Goal: Task Accomplishment & Management: Complete application form

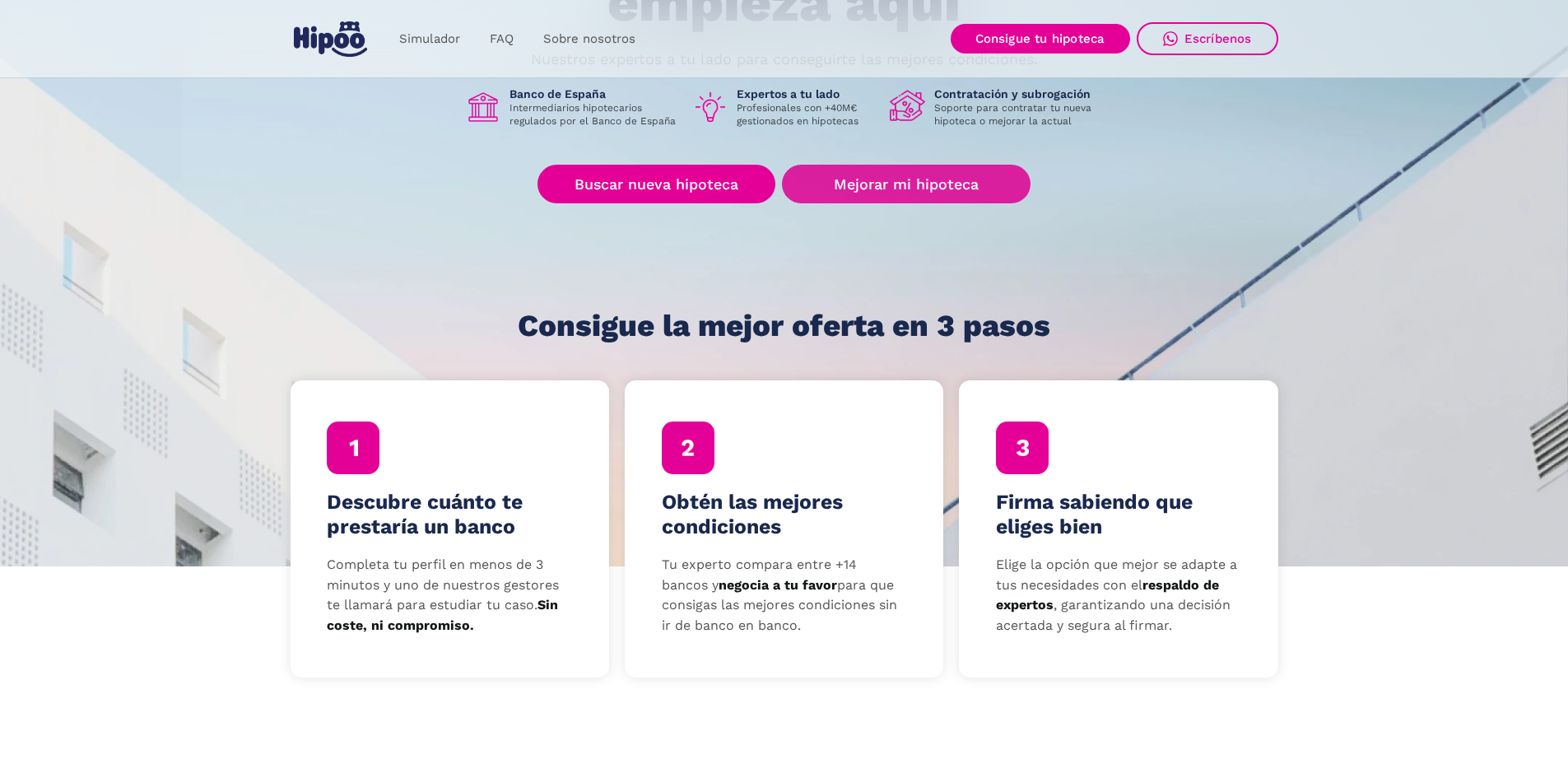
scroll to position [247, 0]
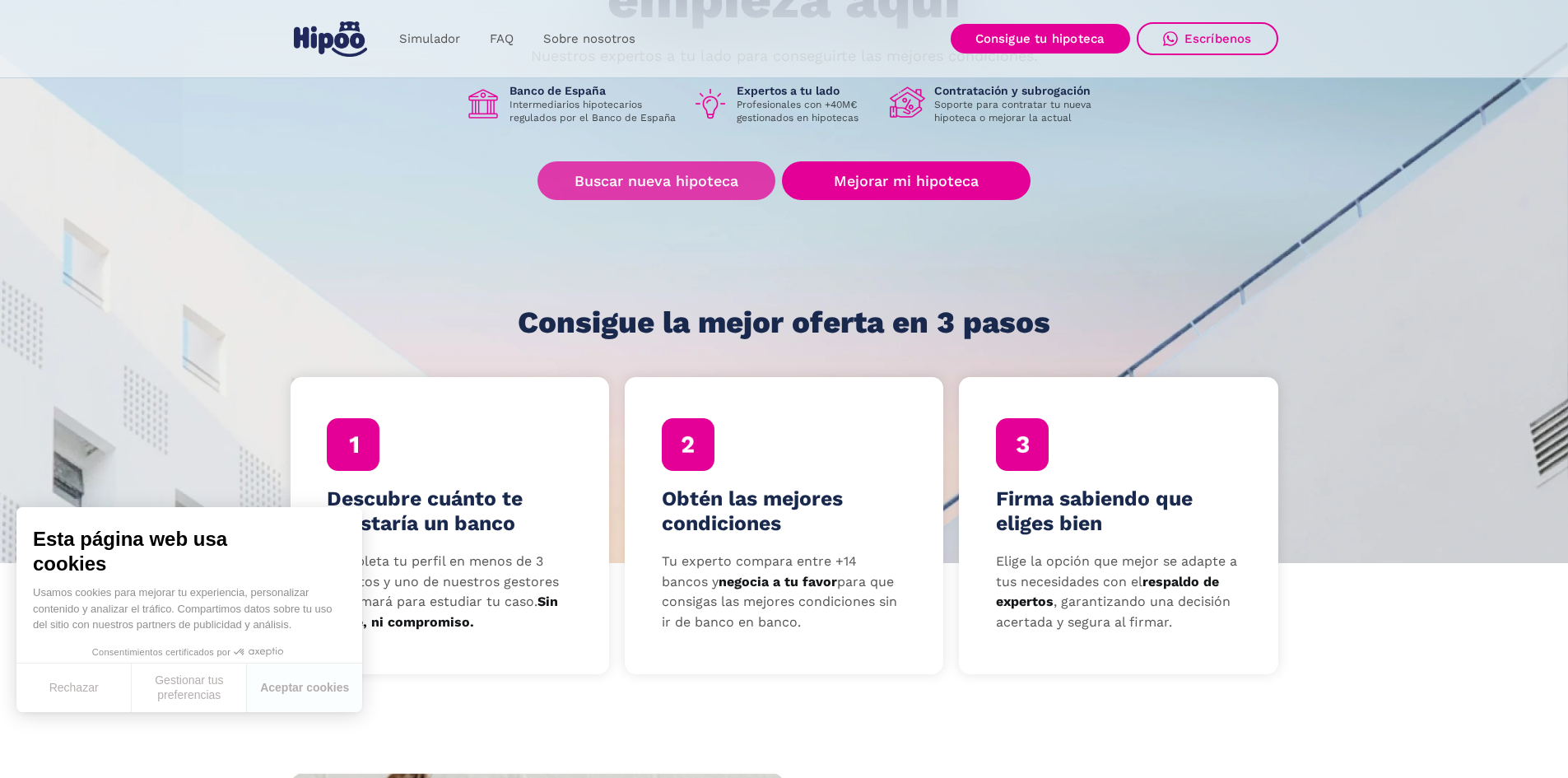
click at [723, 186] on link "Buscar nueva hipoteca" at bounding box center [656, 181] width 238 height 39
click at [672, 183] on link "Buscar nueva hipoteca" at bounding box center [656, 181] width 238 height 39
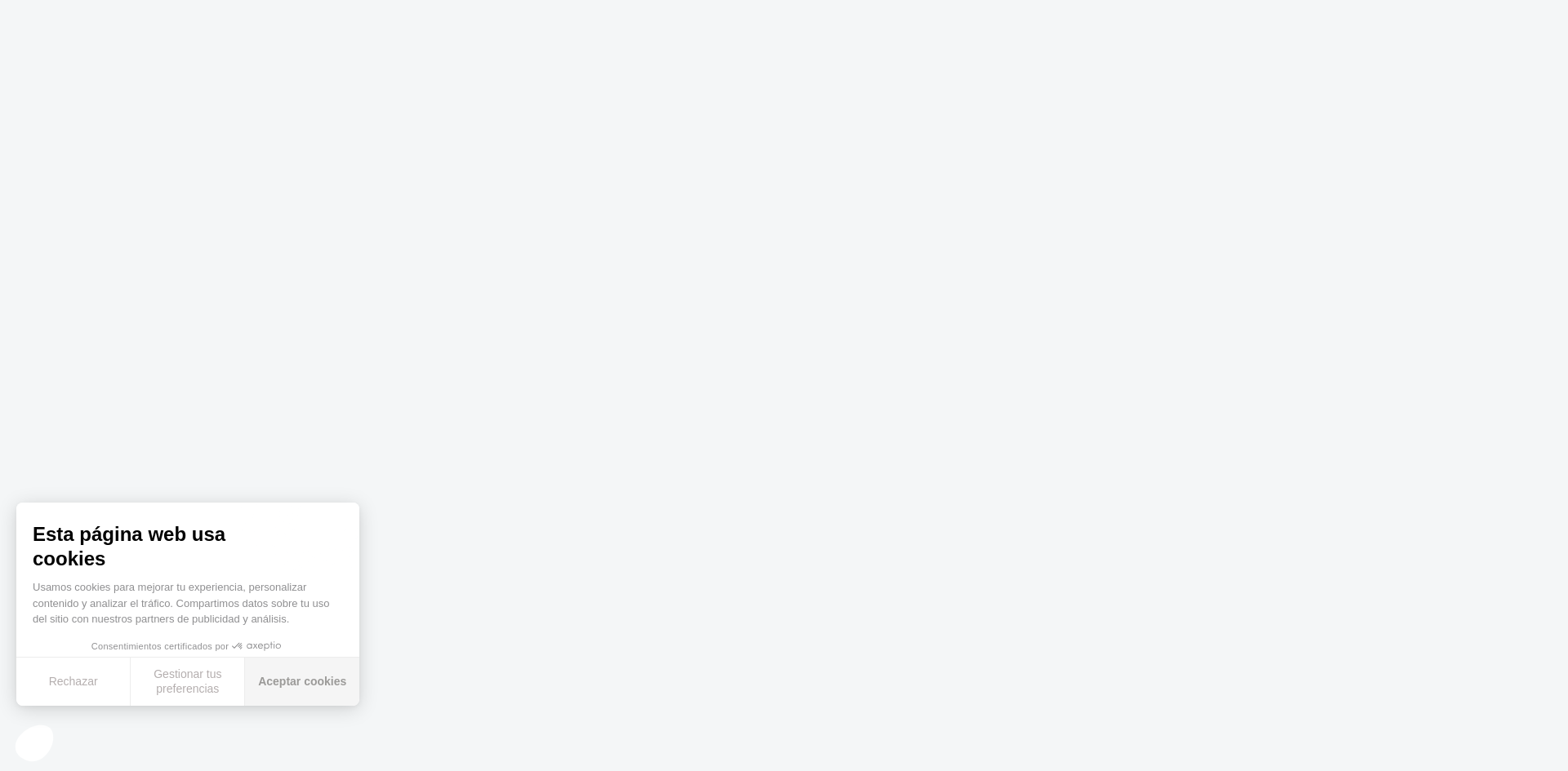
click at [300, 683] on button "Aceptar cookies" at bounding box center [301, 682] width 114 height 48
